Goal: Use online tool/utility: Utilize a website feature to perform a specific function

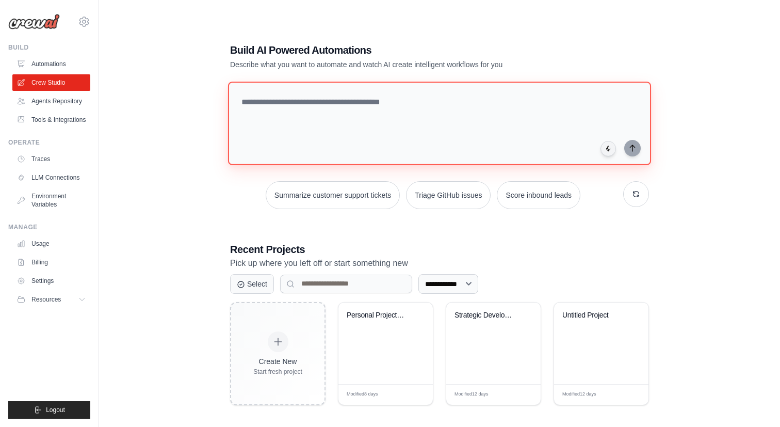
click at [521, 94] on textarea at bounding box center [439, 124] width 423 height 84
paste textarea "**********"
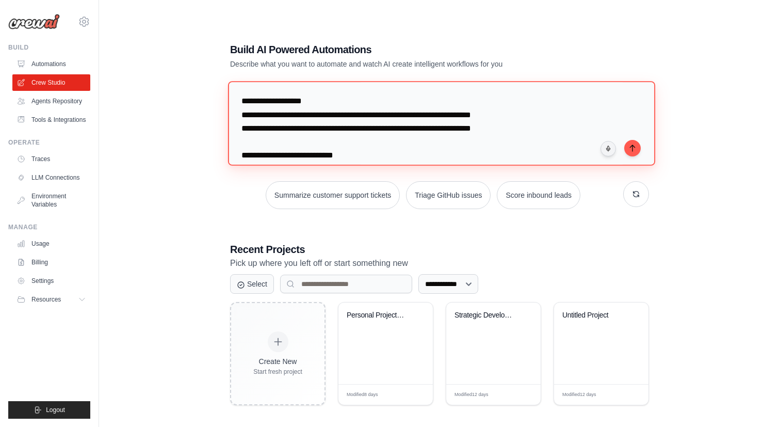
scroll to position [19149, 0]
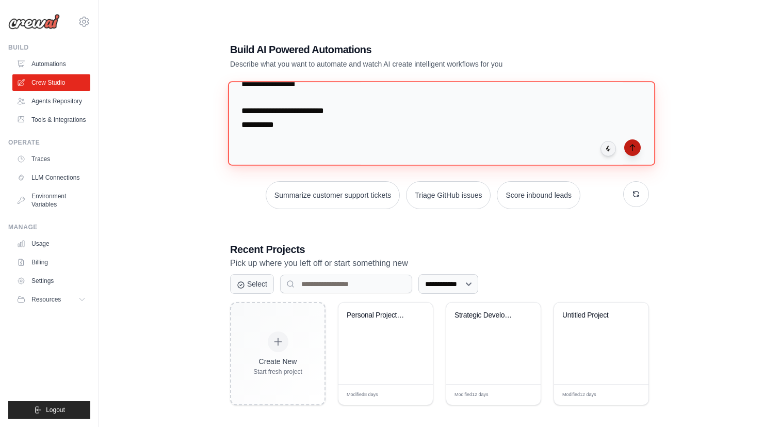
type textarea "**********"
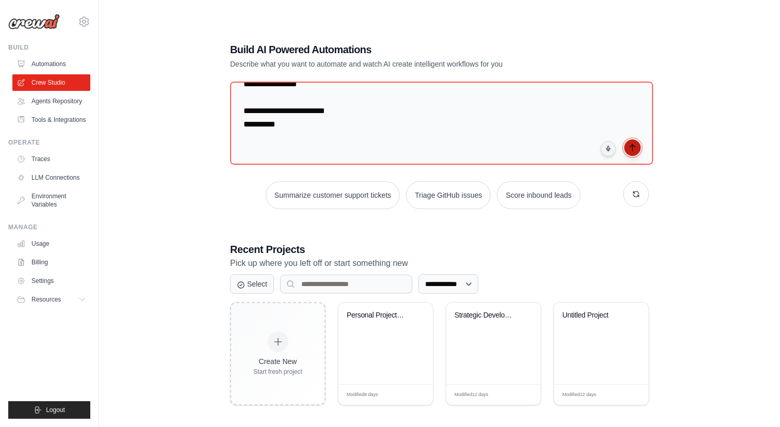
click at [633, 152] on button "submit" at bounding box center [632, 147] width 17 height 17
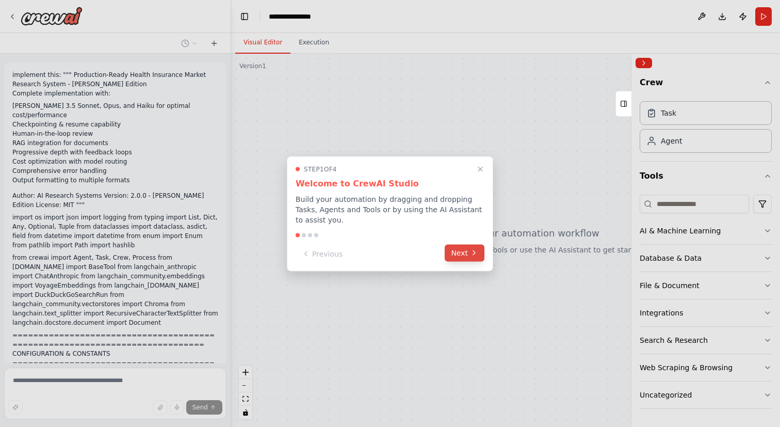
click at [475, 252] on icon at bounding box center [474, 253] width 2 height 4
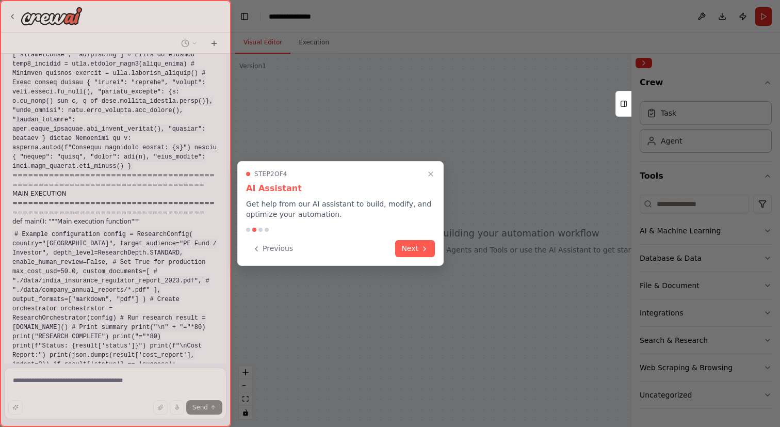
scroll to position [7641, 0]
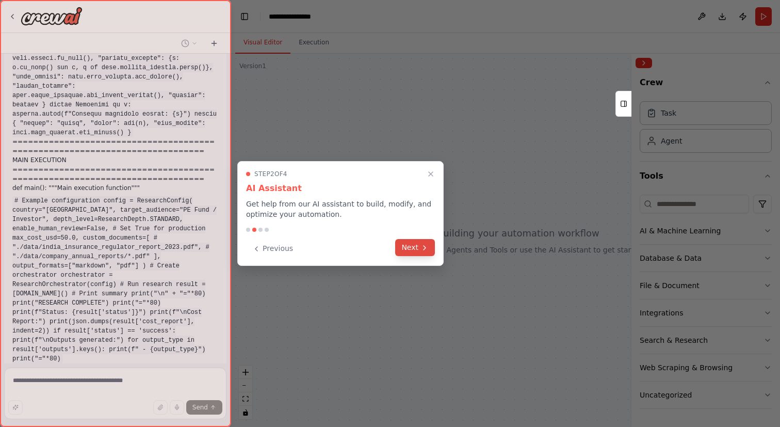
click at [423, 249] on icon at bounding box center [424, 247] width 8 height 8
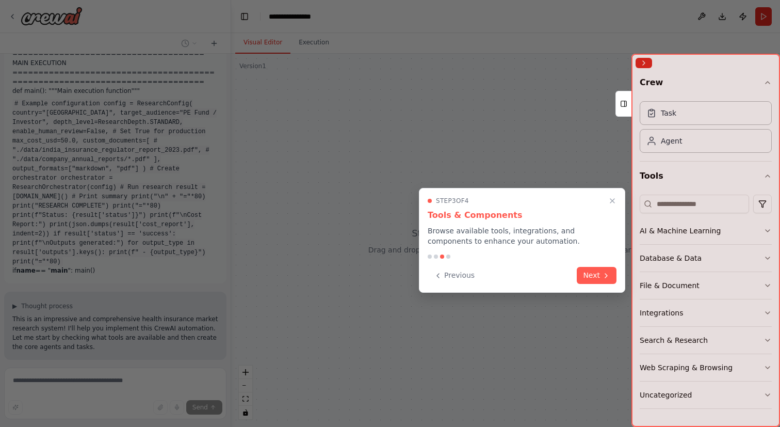
scroll to position [7759, 0]
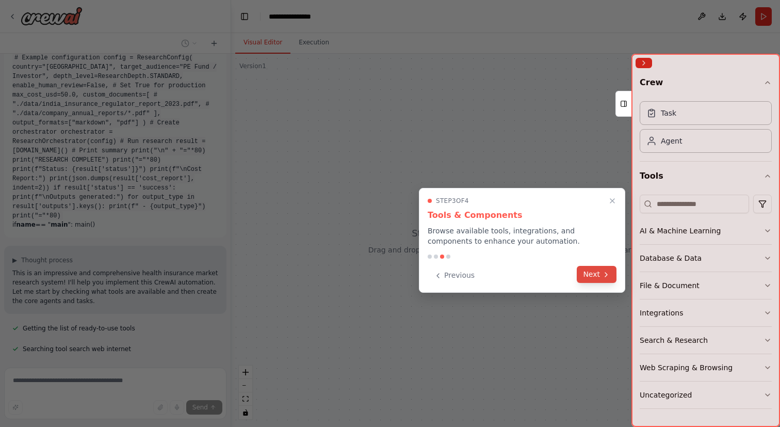
click at [602, 278] on icon at bounding box center [606, 274] width 8 height 8
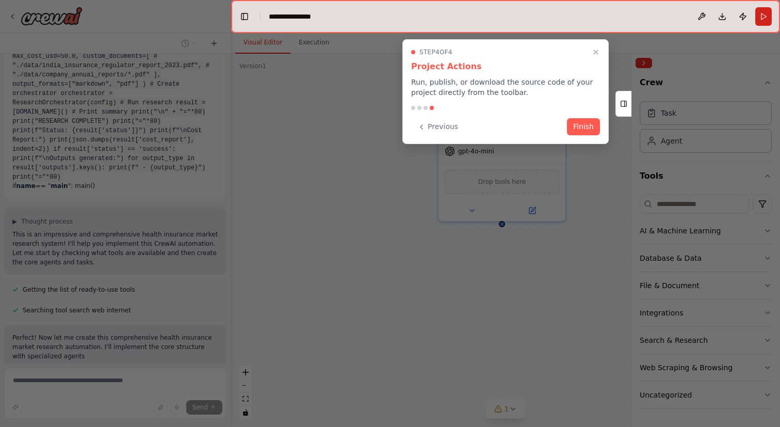
scroll to position [7832, 0]
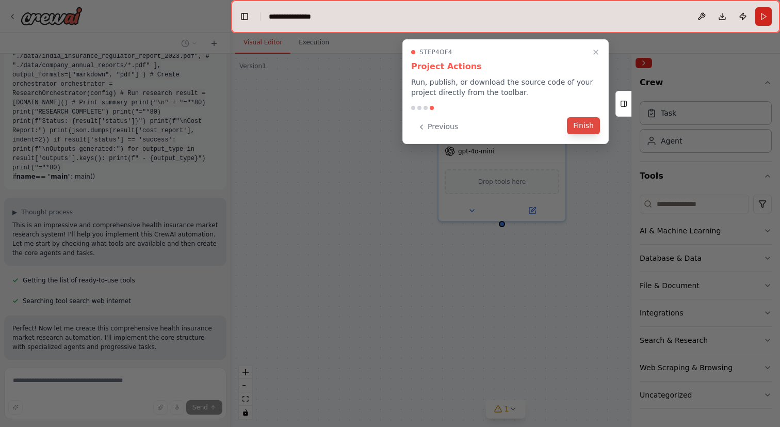
click at [588, 127] on button "Finish" at bounding box center [583, 125] width 33 height 17
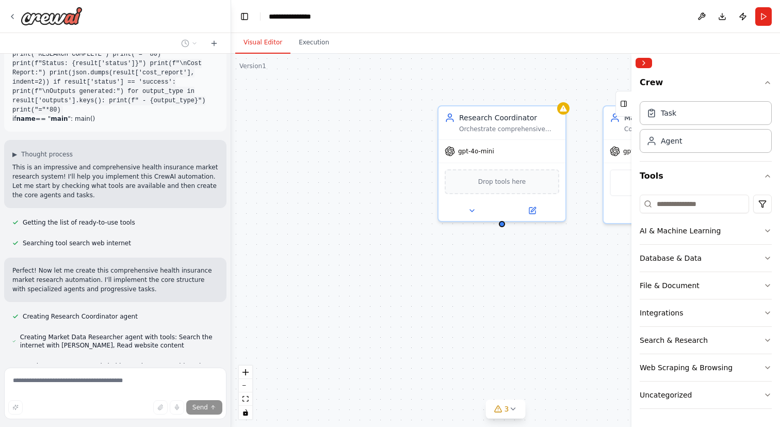
scroll to position [7919, 0]
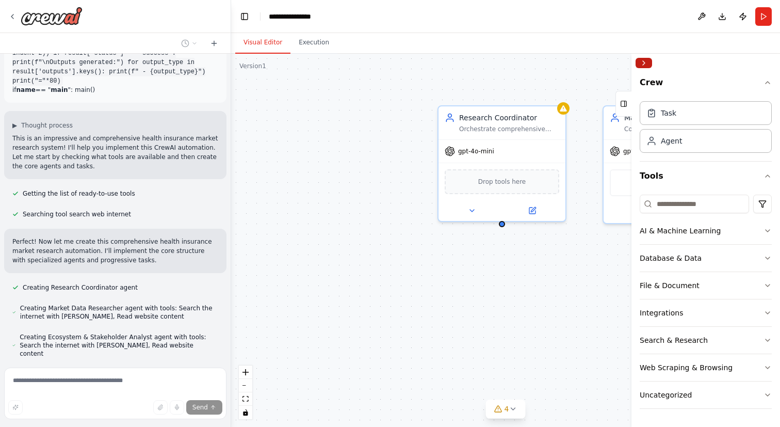
click at [646, 62] on button "Collapse right sidebar" at bounding box center [644, 63] width 17 height 10
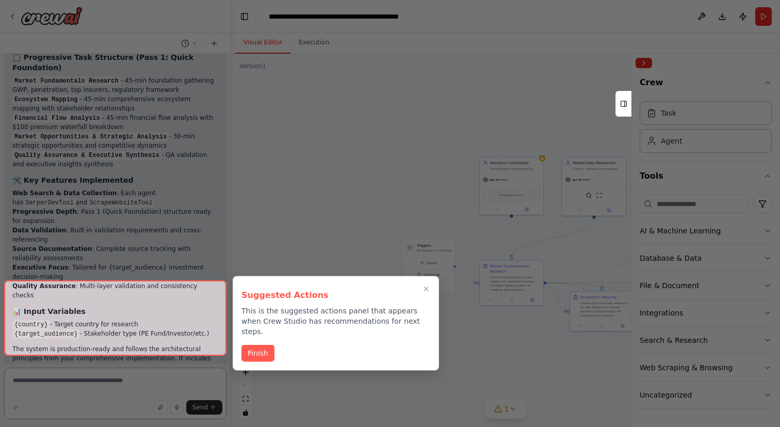
scroll to position [9150, 0]
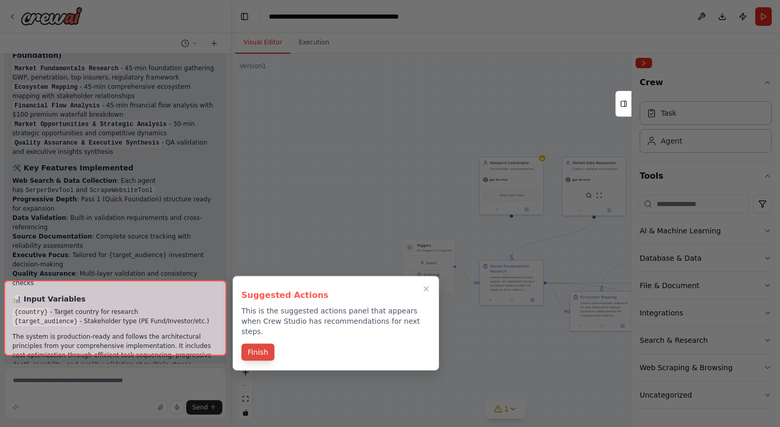
click at [262, 344] on button "Finish" at bounding box center [257, 352] width 33 height 17
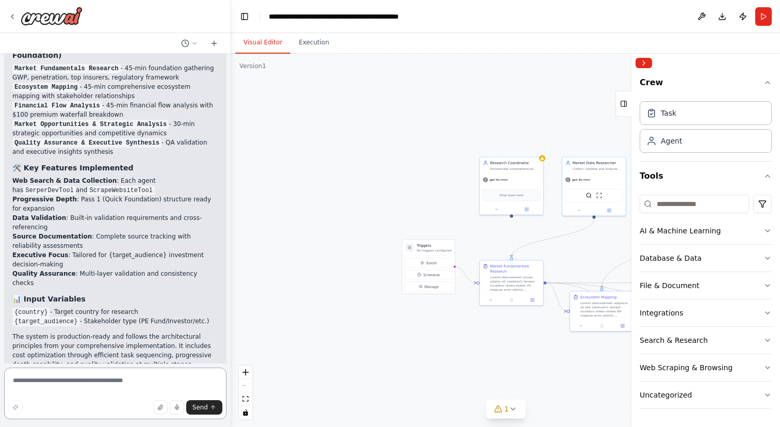
click at [124, 388] on textarea at bounding box center [115, 393] width 222 height 52
type textarea "**********"
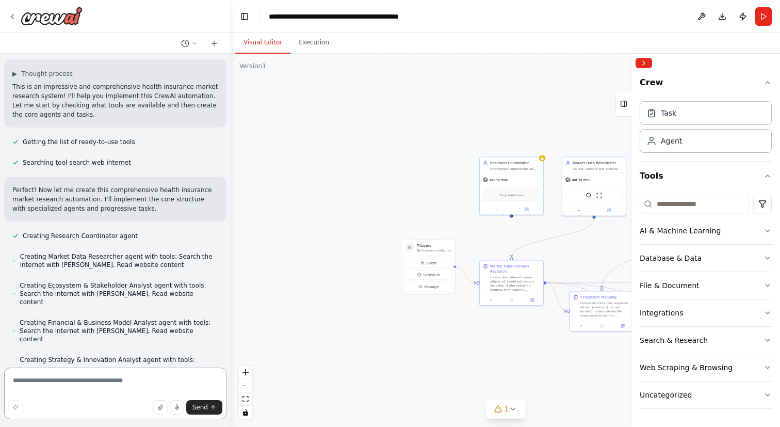
scroll to position [7949, 0]
